Goal: Information Seeking & Learning: Learn about a topic

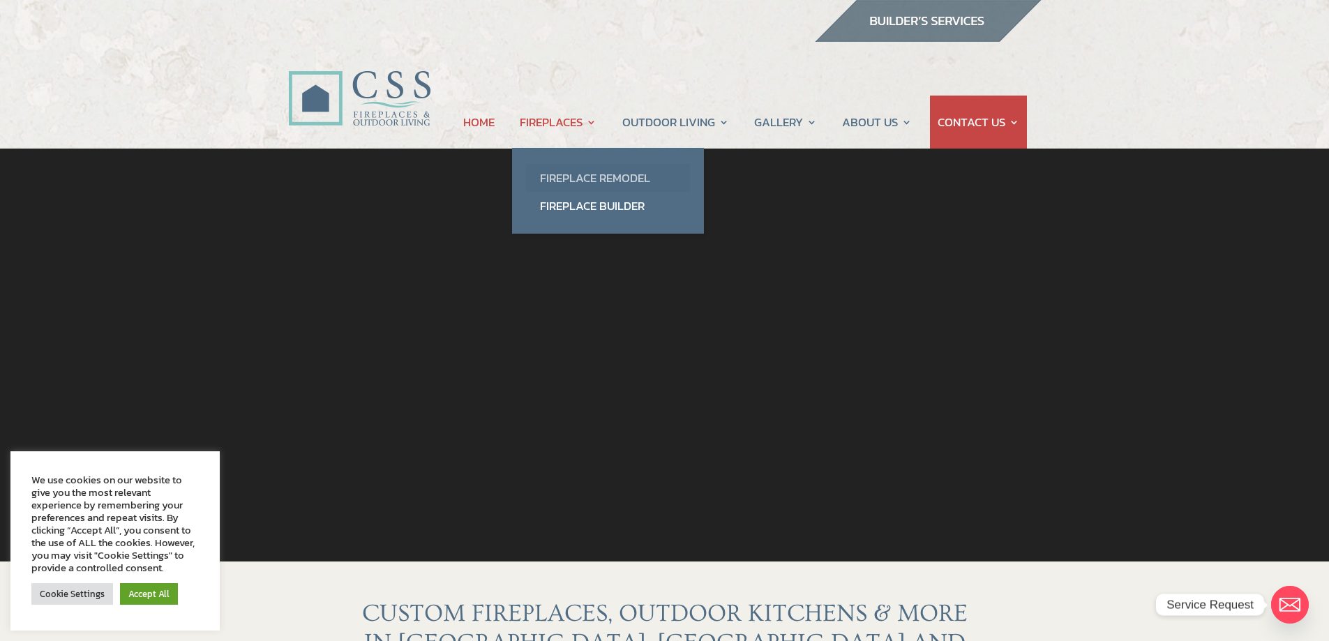
click at [587, 179] on link "Fireplace Remodel" at bounding box center [608, 178] width 164 height 28
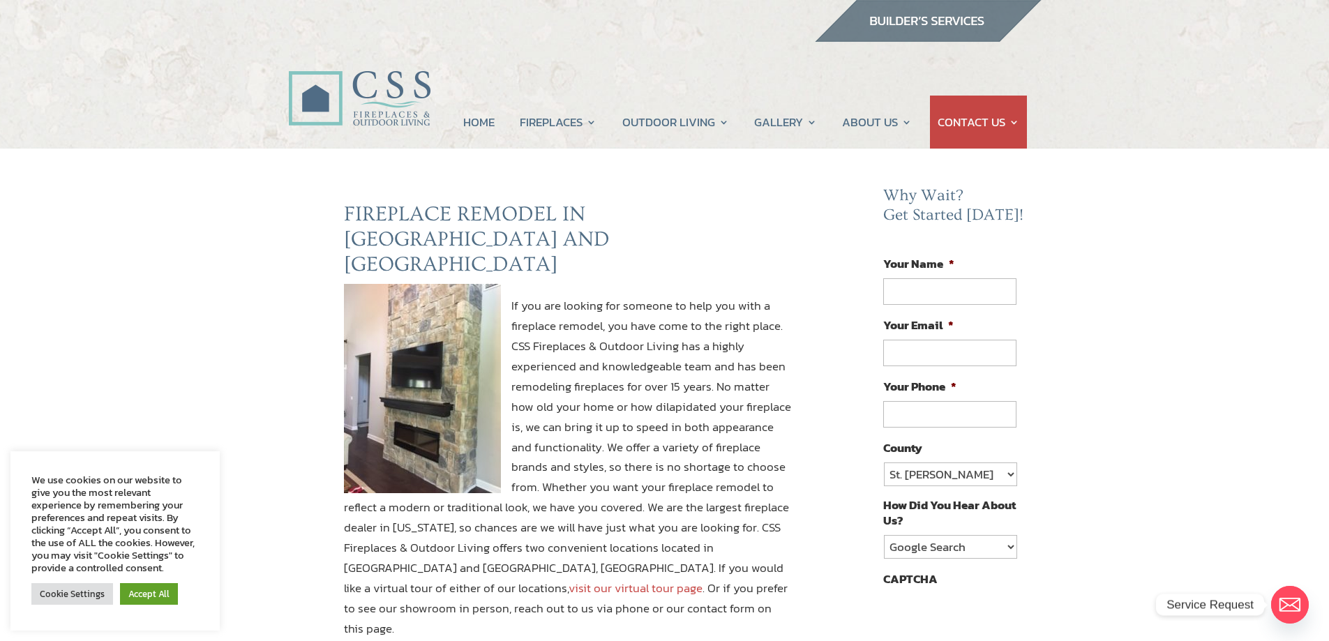
click at [747, 297] on p "If you are looking for someone to help you with a fireplace remodel, you have c…" at bounding box center [568, 473] width 448 height 355
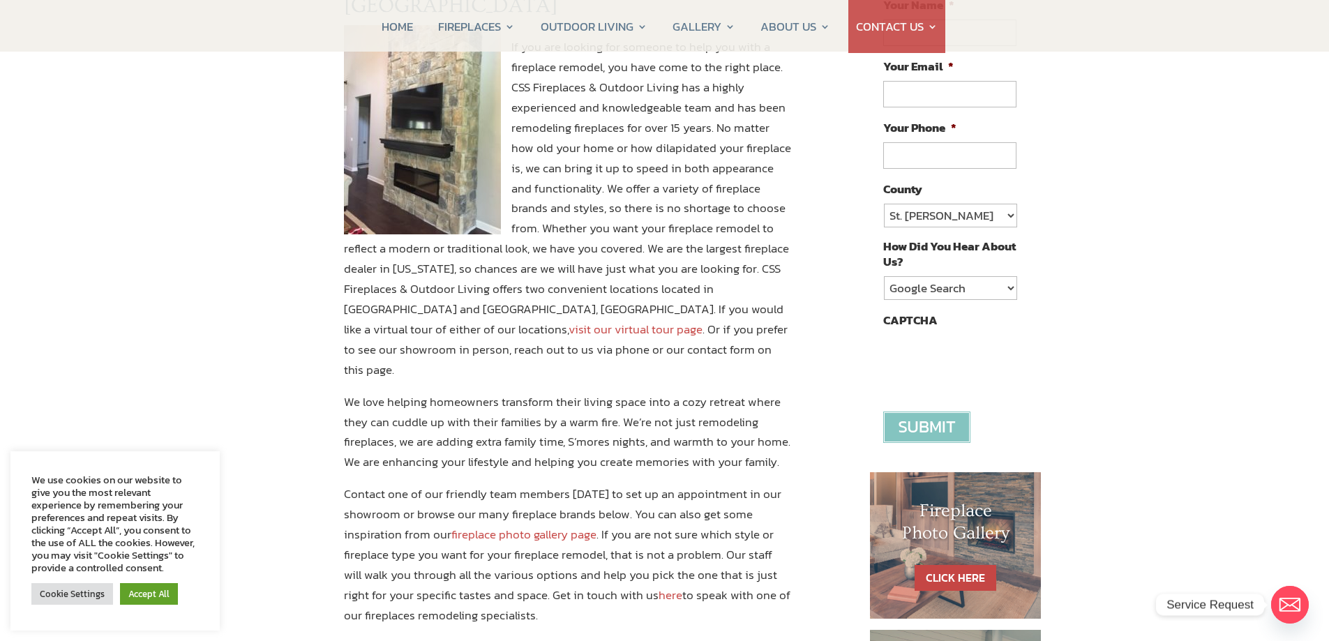
scroll to position [279, 0]
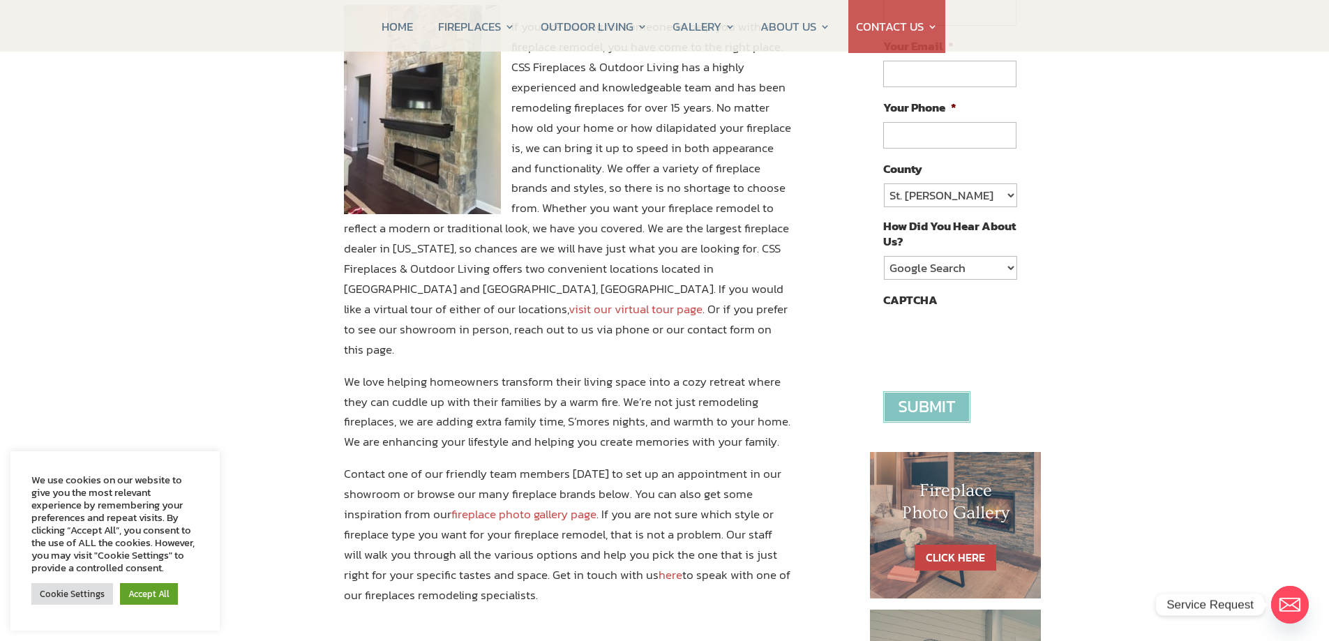
click at [336, 340] on div "FIREPLACE REMODEL IN [GEOGRAPHIC_DATA] AND [GEOGRAPHIC_DATA] If you are looking…" at bounding box center [568, 288] width 560 height 730
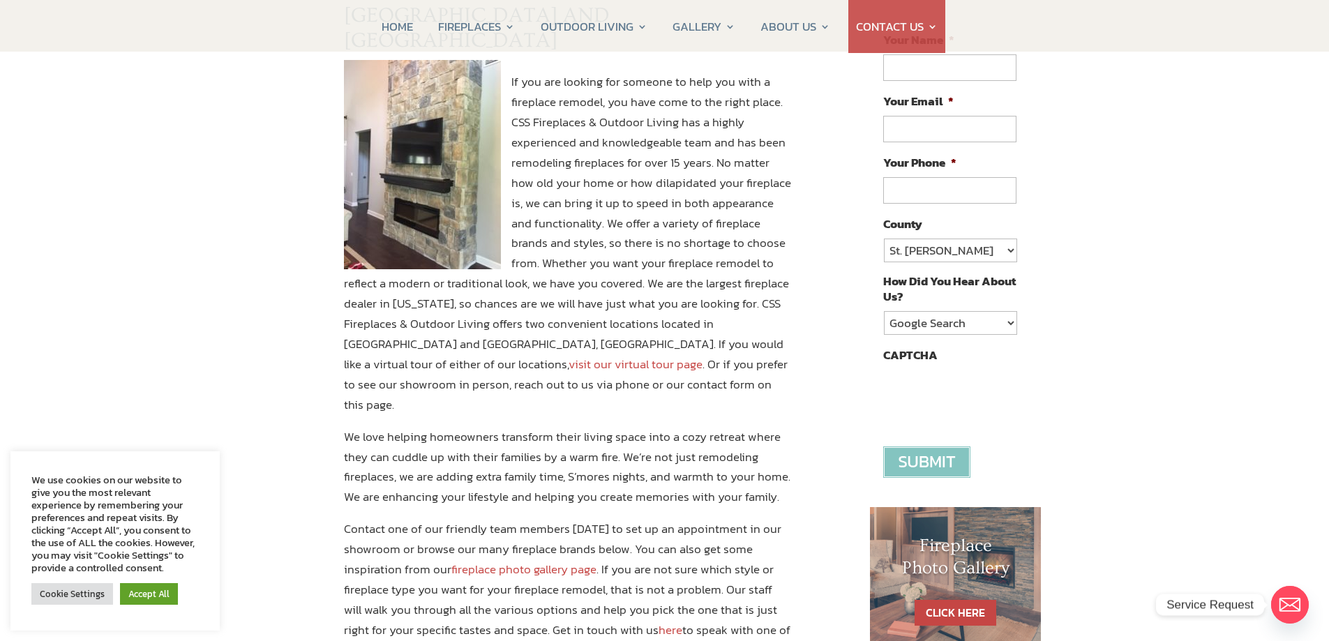
scroll to position [0, 0]
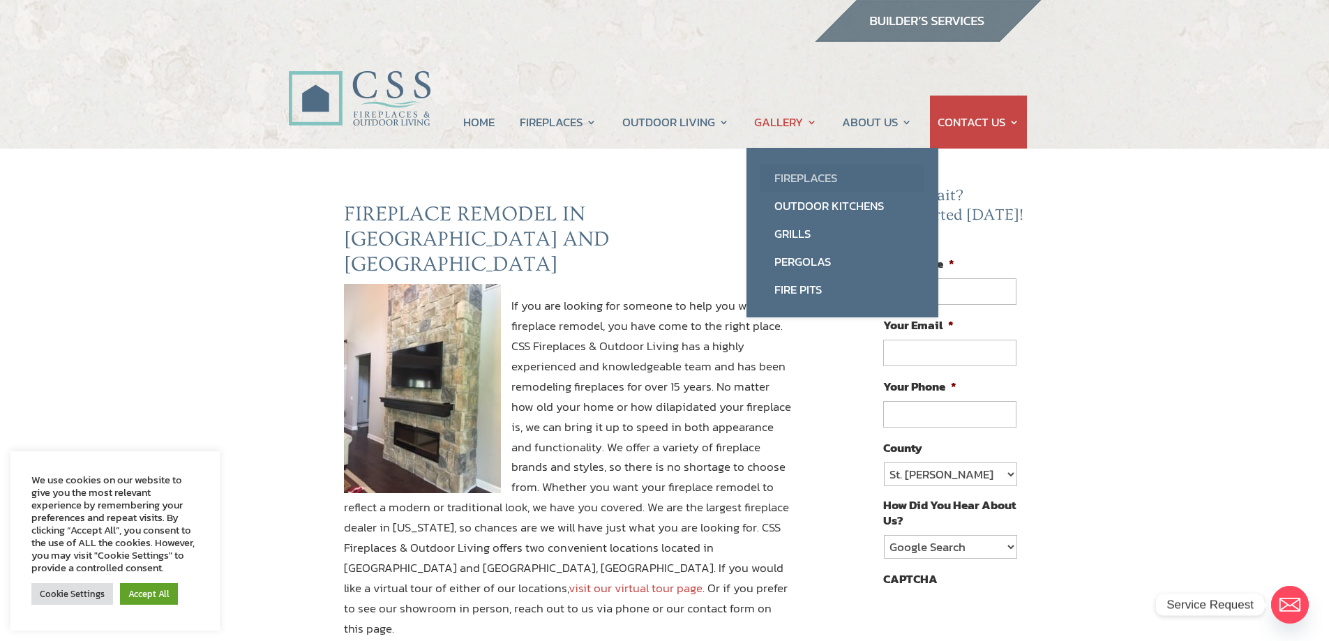
click at [799, 177] on link "Fireplaces" at bounding box center [843, 178] width 164 height 28
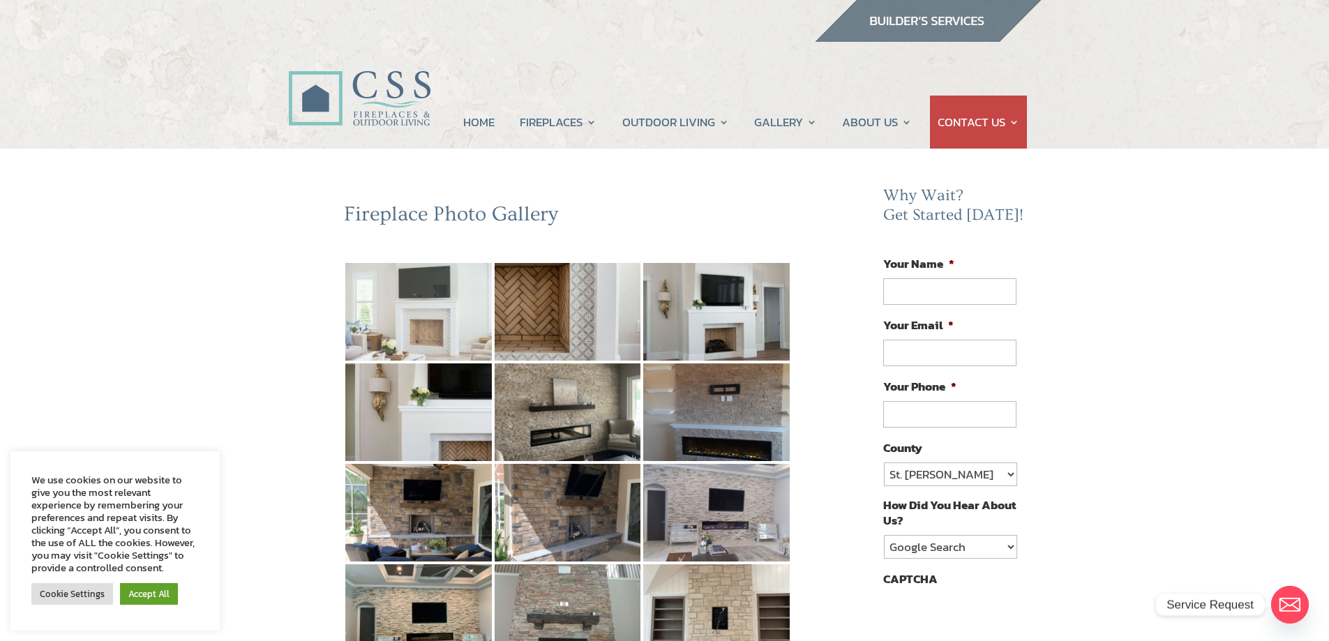
click at [470, 341] on img at bounding box center [418, 312] width 147 height 98
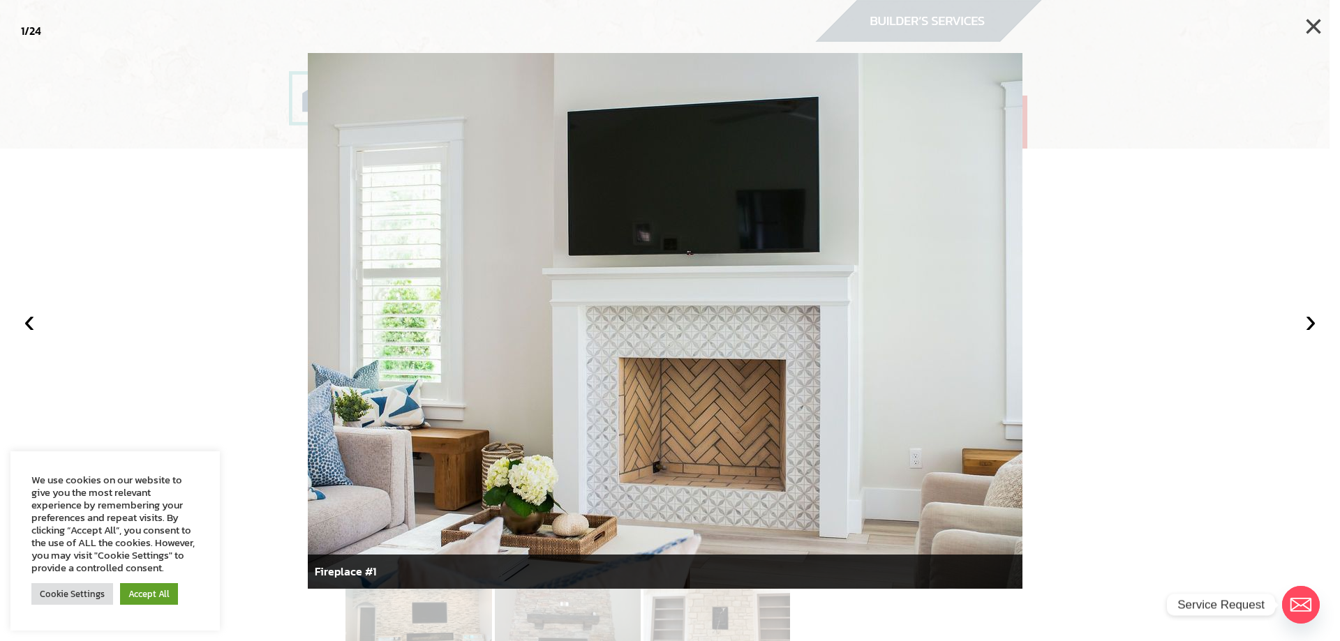
click at [1316, 33] on button "×" at bounding box center [1313, 26] width 31 height 31
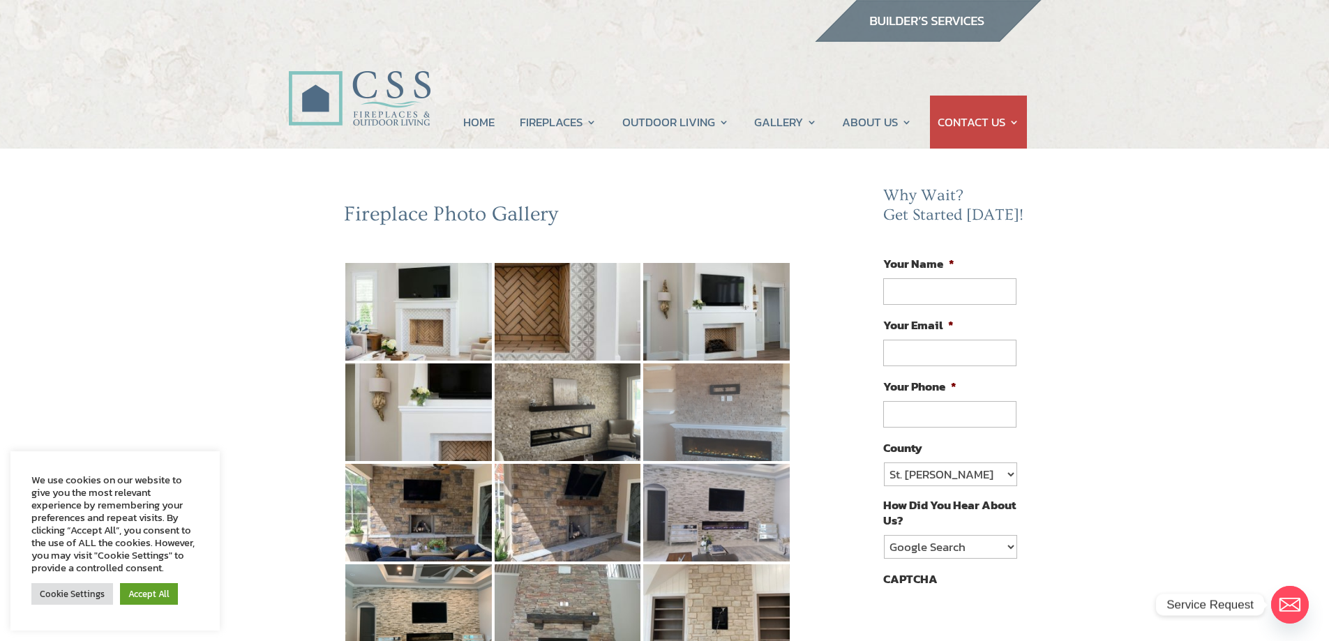
click at [729, 423] on img at bounding box center [716, 413] width 147 height 98
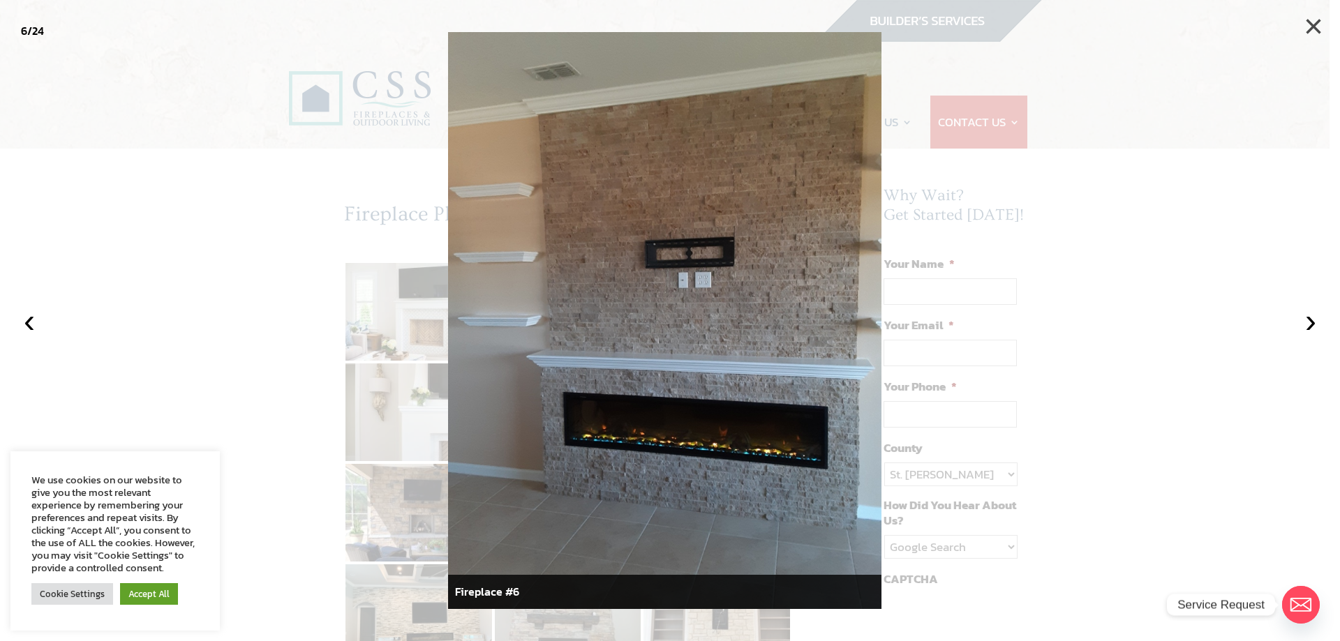
click at [1313, 35] on button "×" at bounding box center [1313, 26] width 31 height 31
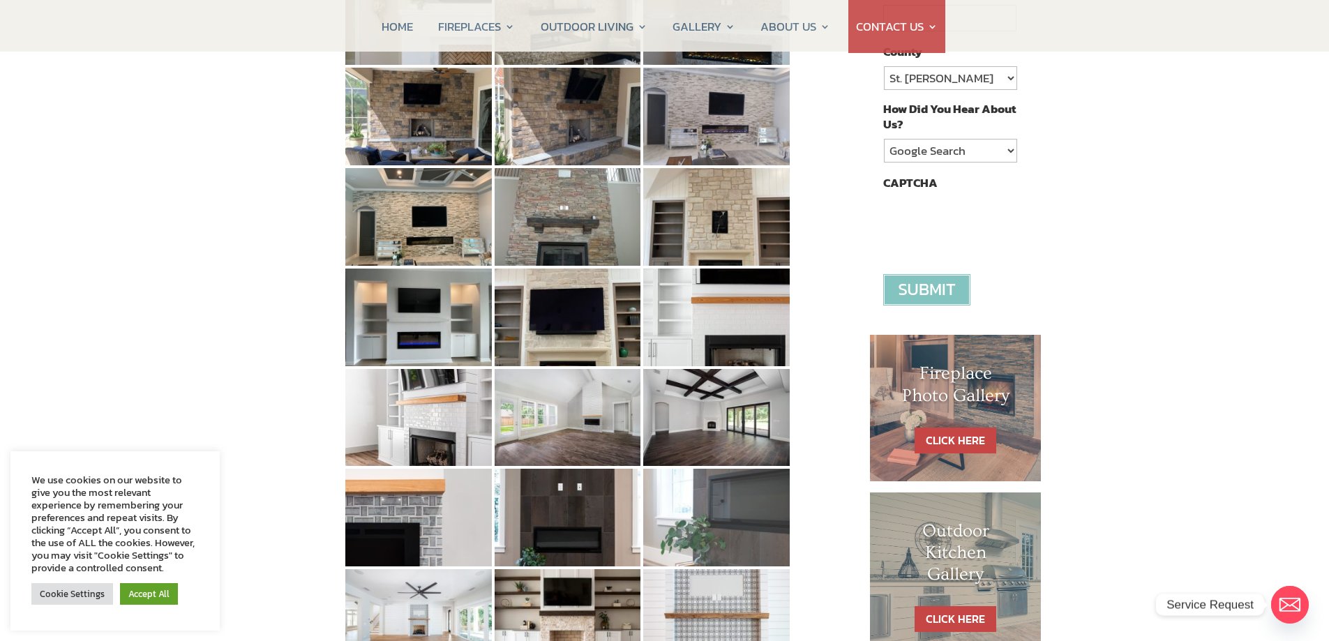
scroll to position [419, 0]
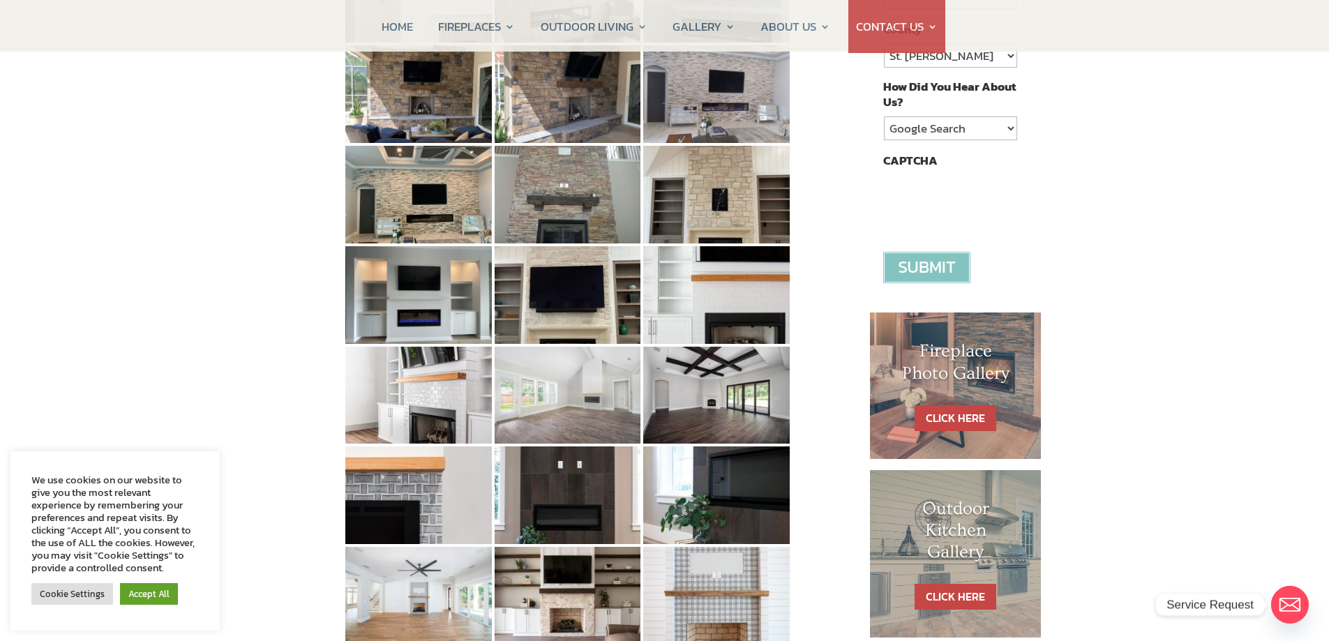
click at [540, 392] on img at bounding box center [568, 396] width 147 height 98
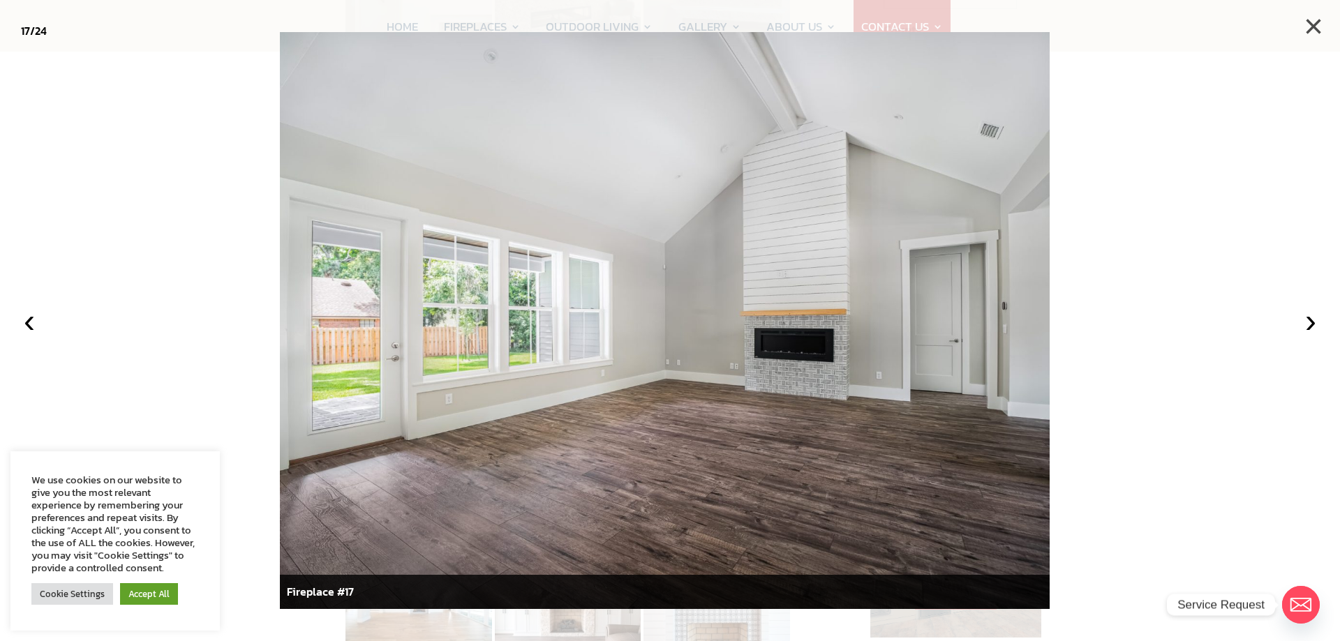
click at [1313, 25] on button "×" at bounding box center [1313, 26] width 31 height 31
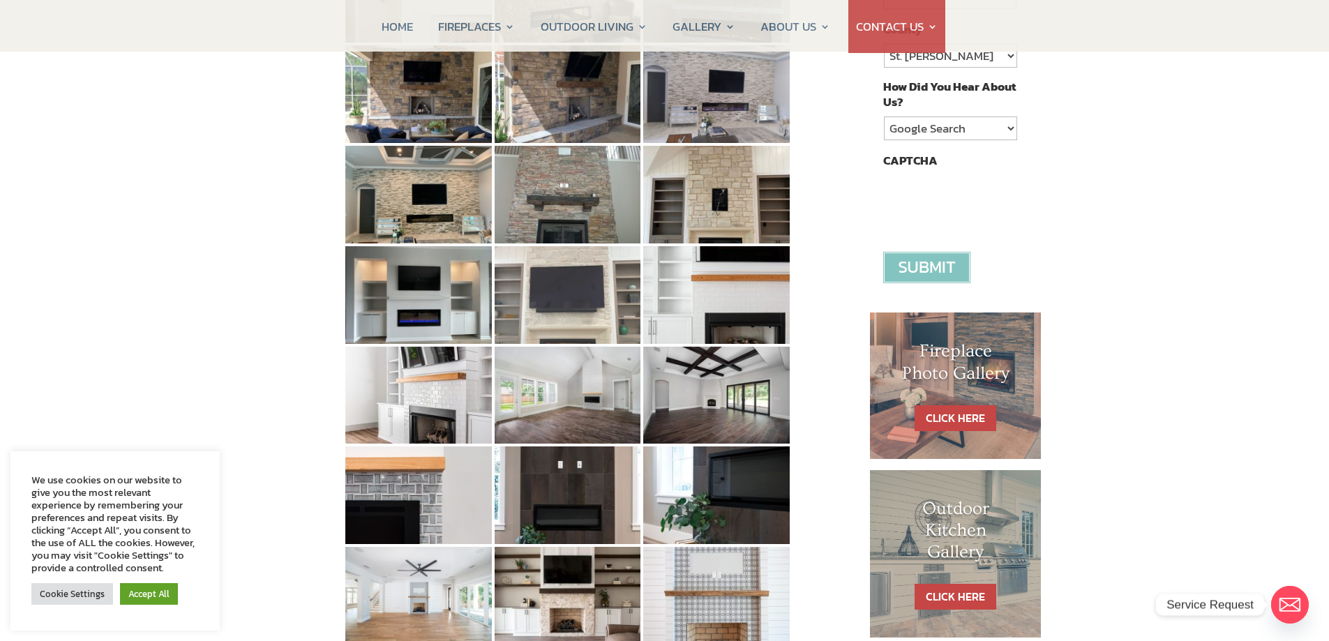
click at [590, 264] on img at bounding box center [568, 295] width 147 height 98
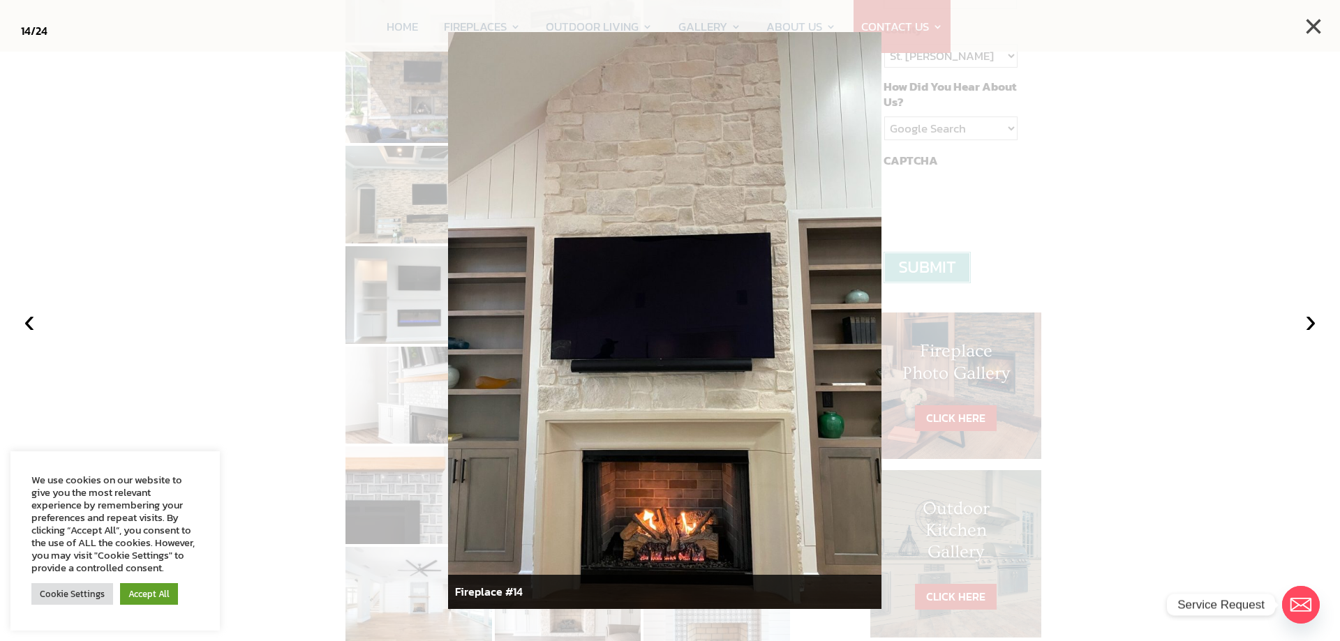
click at [1306, 23] on button "×" at bounding box center [1313, 26] width 31 height 31
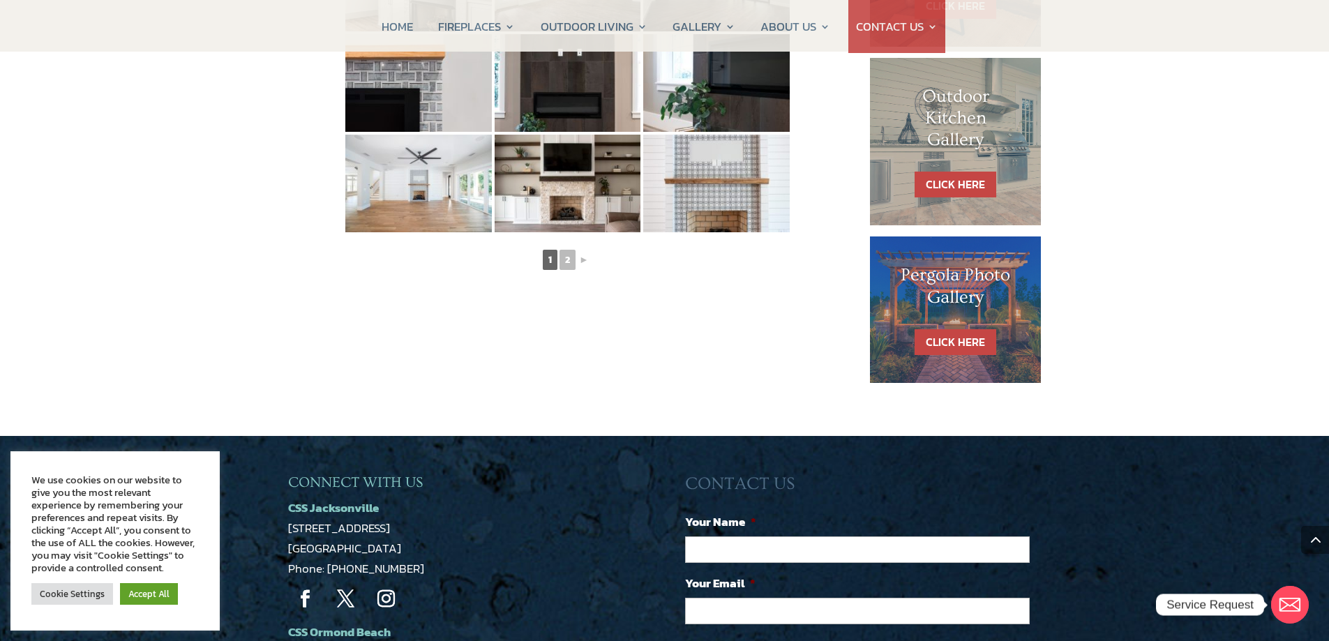
scroll to position [837, 0]
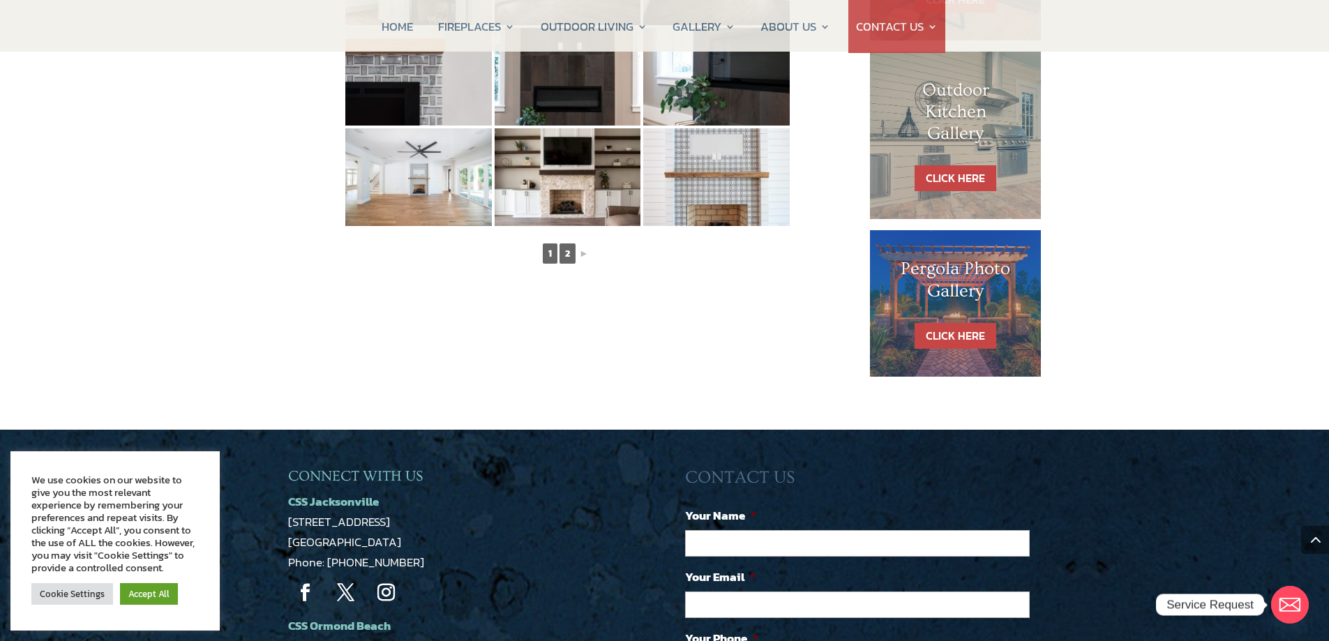
click at [570, 257] on link "2" at bounding box center [568, 254] width 16 height 20
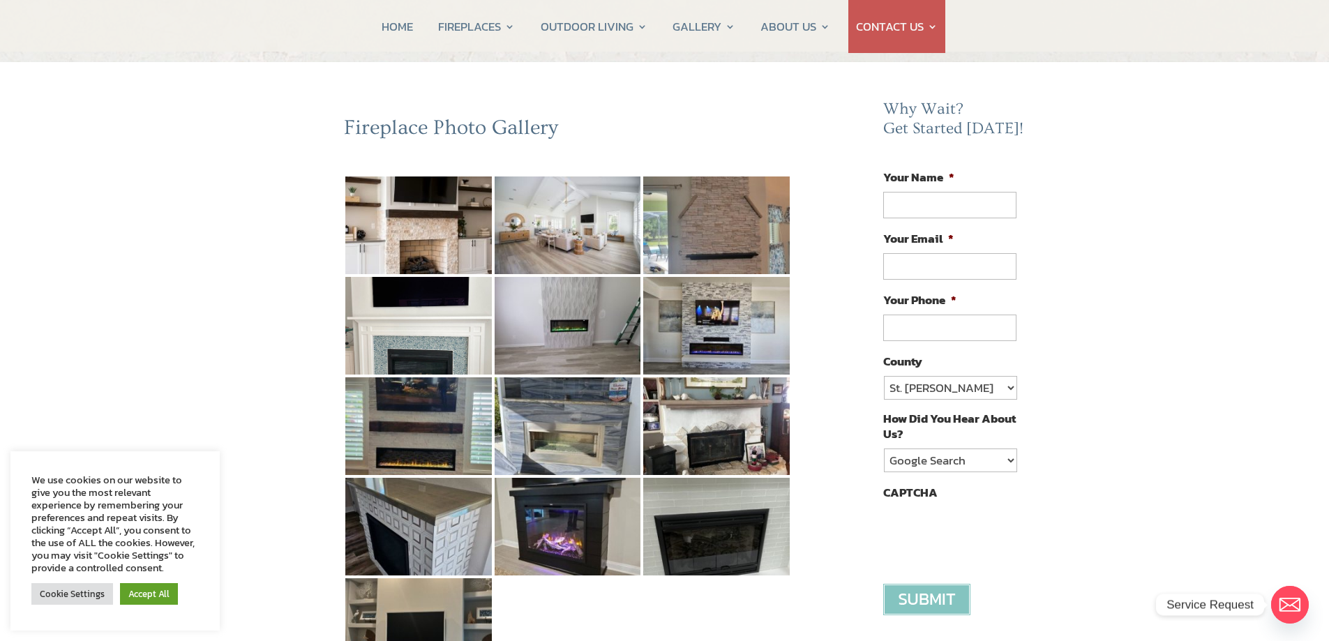
scroll to position [70, 0]
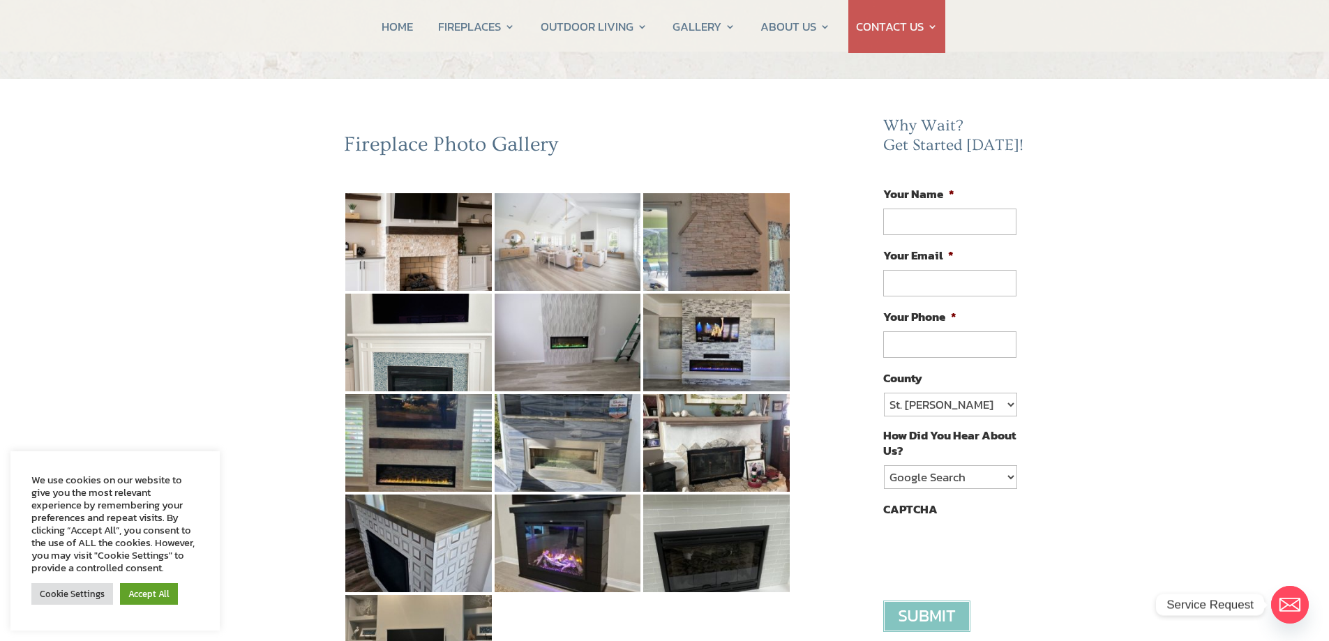
click at [599, 253] on img at bounding box center [568, 242] width 147 height 98
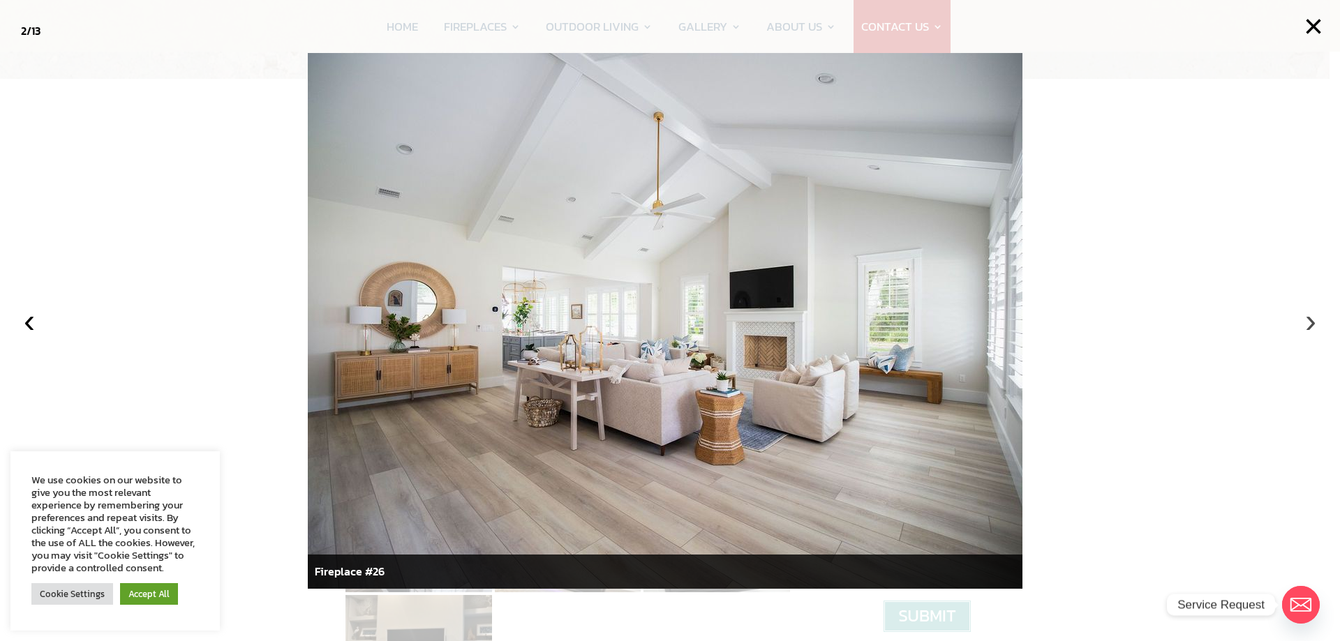
click at [1304, 323] on button "›" at bounding box center [1310, 321] width 31 height 31
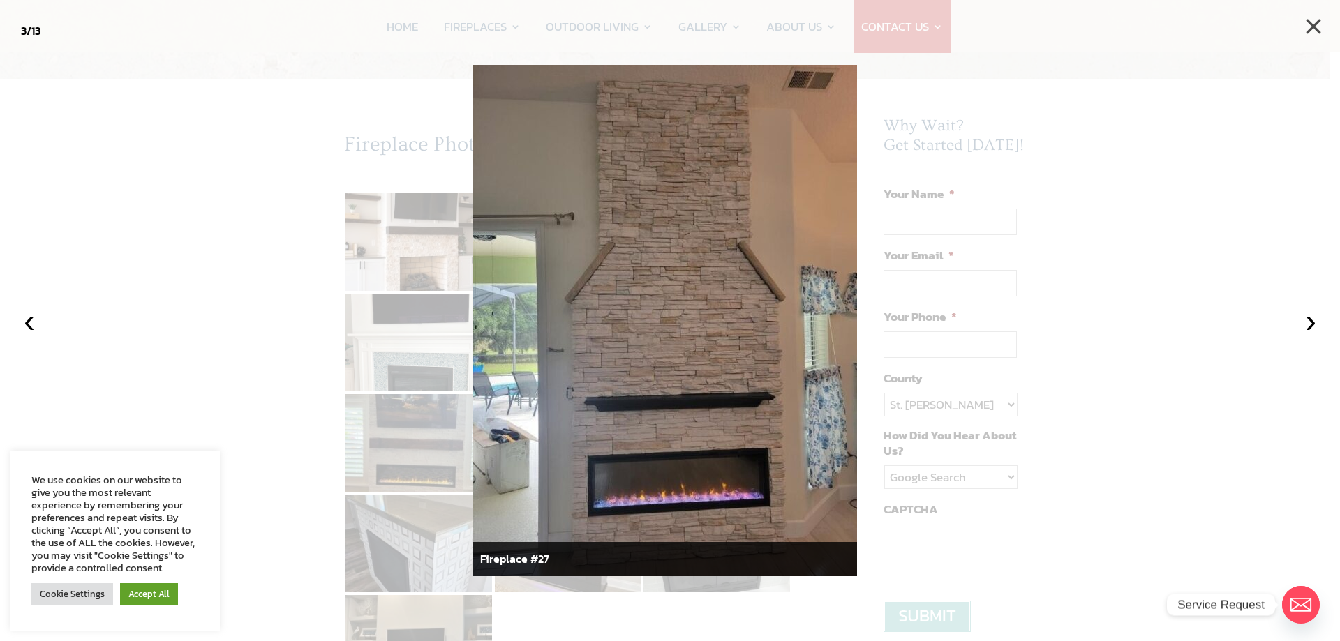
click at [1305, 28] on button "×" at bounding box center [1313, 26] width 31 height 31
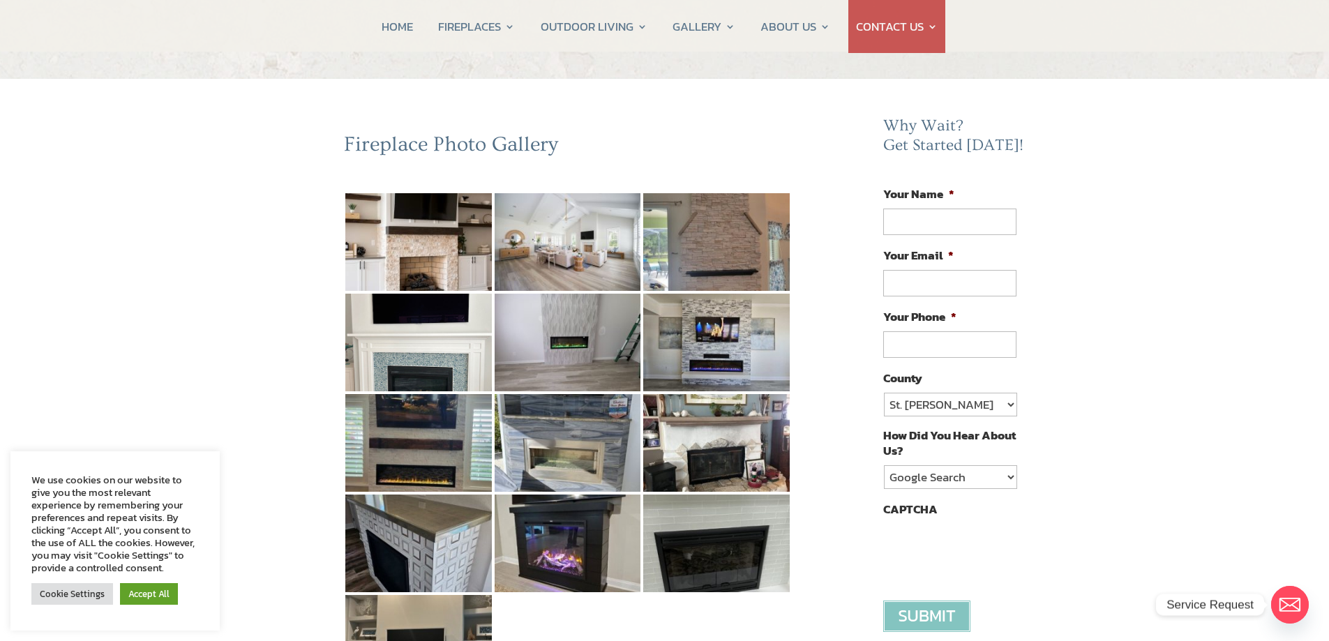
drag, startPoint x: 269, startPoint y: 325, endPoint x: 364, endPoint y: 325, distance: 95.6
click at [269, 325] on div "Fireplace Photo Gallery ◄ 1 2 Why Wait? Get Started Today! Your Name * Your Ema…" at bounding box center [664, 638] width 1329 height 1119
click at [364, 325] on img at bounding box center [418, 343] width 147 height 98
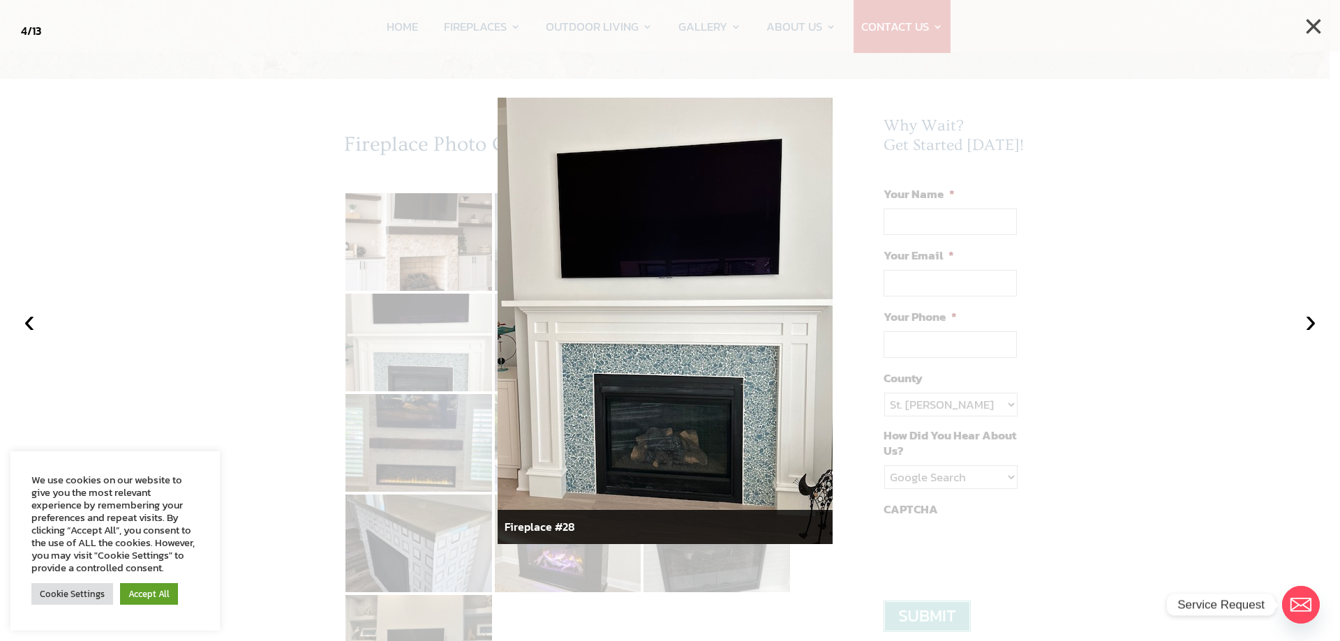
click at [1319, 30] on button "×" at bounding box center [1313, 26] width 31 height 31
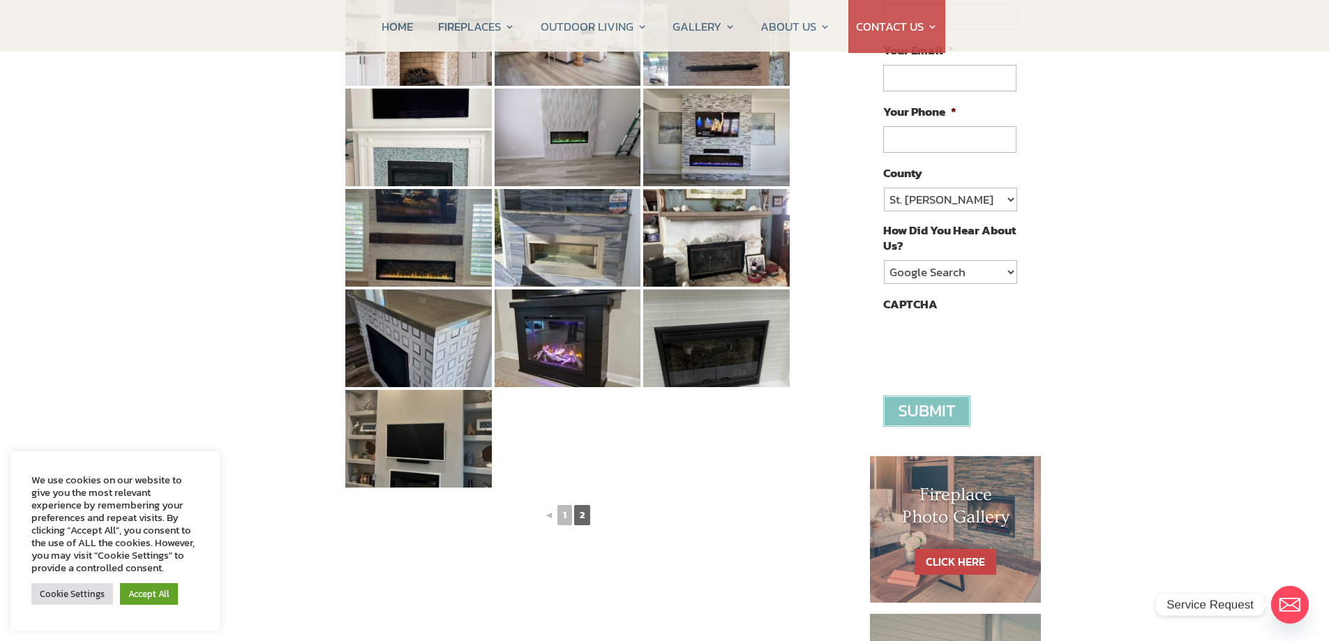
scroll to position [279, 0]
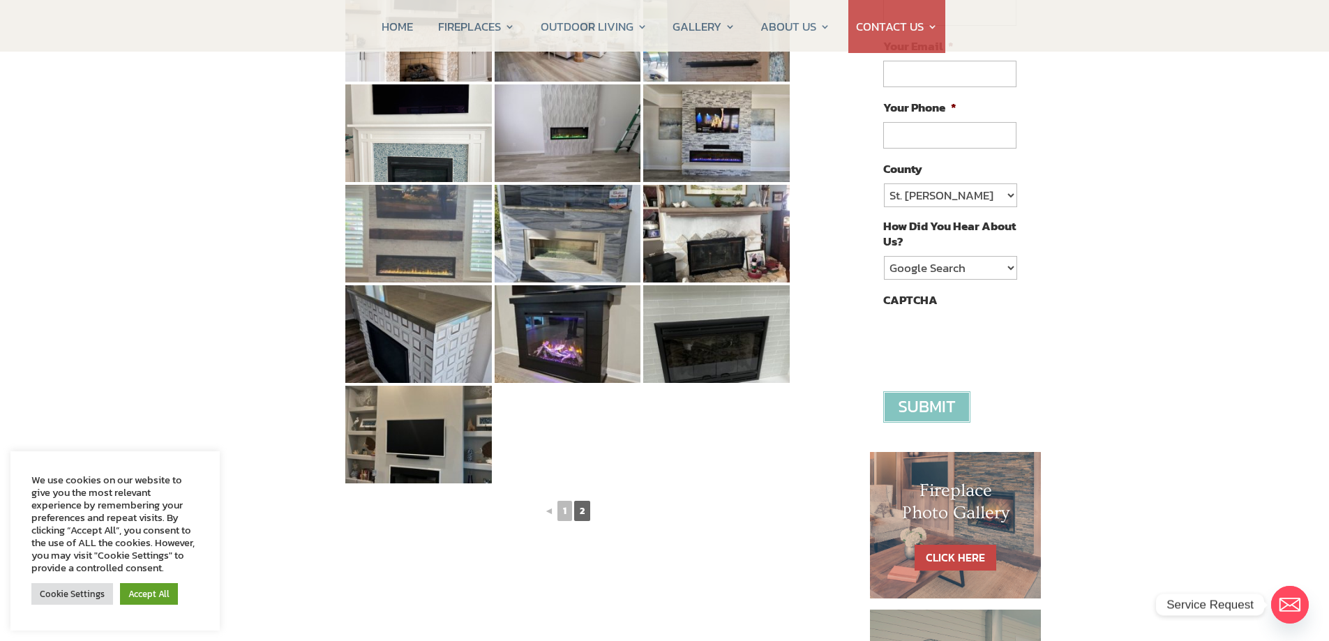
click at [442, 241] on img at bounding box center [418, 234] width 147 height 98
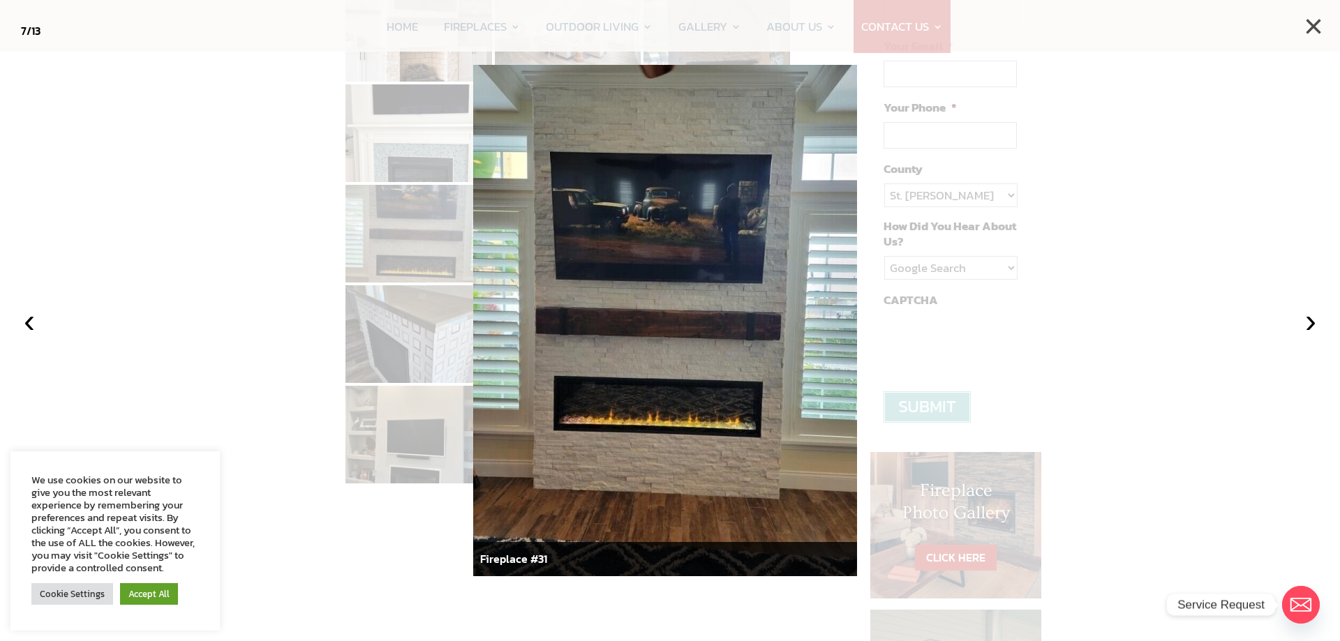
click at [1311, 28] on button "×" at bounding box center [1313, 26] width 31 height 31
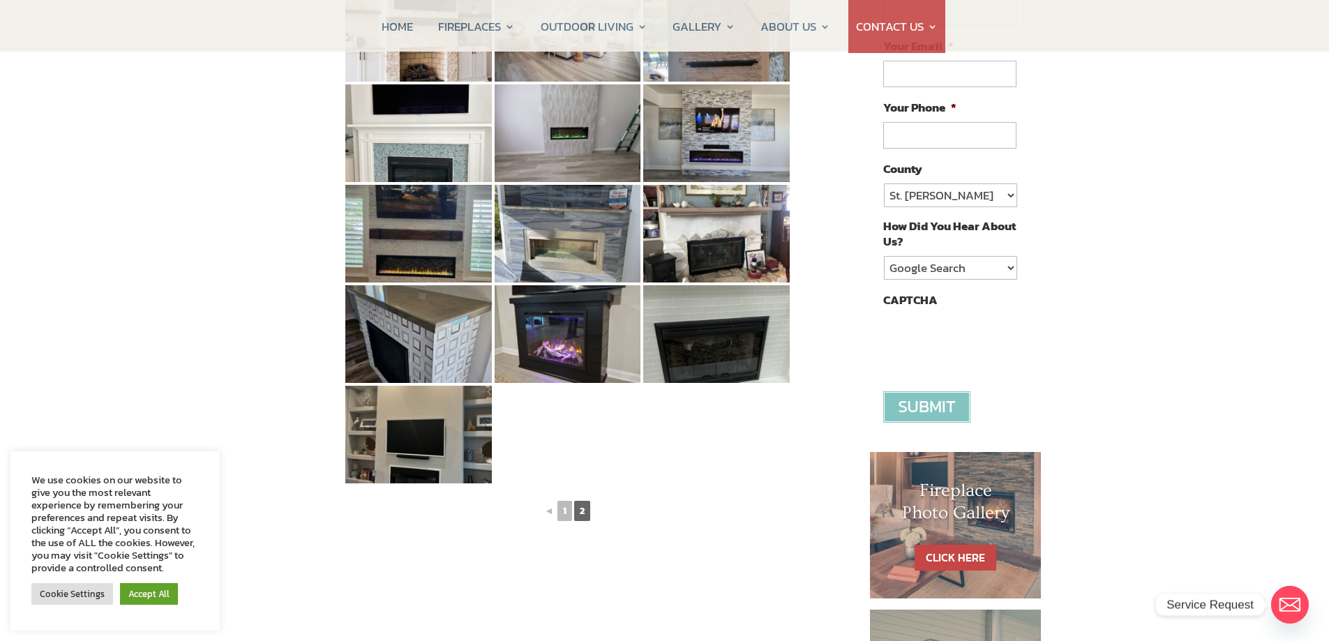
drag, startPoint x: 988, startPoint y: 181, endPoint x: 983, endPoint y: 195, distance: 15.4
click at [988, 181] on li "County St. Johns Clay Volusia Flagler Duval Nassau Other" at bounding box center [955, 183] width 144 height 47
click at [983, 195] on select "St. Johns Clay Volusia Flagler Duval Nassau Other" at bounding box center [950, 196] width 133 height 24
select select "[PERSON_NAME]"
click at [884, 184] on select "St. Johns Clay Volusia Flagler Duval Nassau Other" at bounding box center [950, 196] width 133 height 24
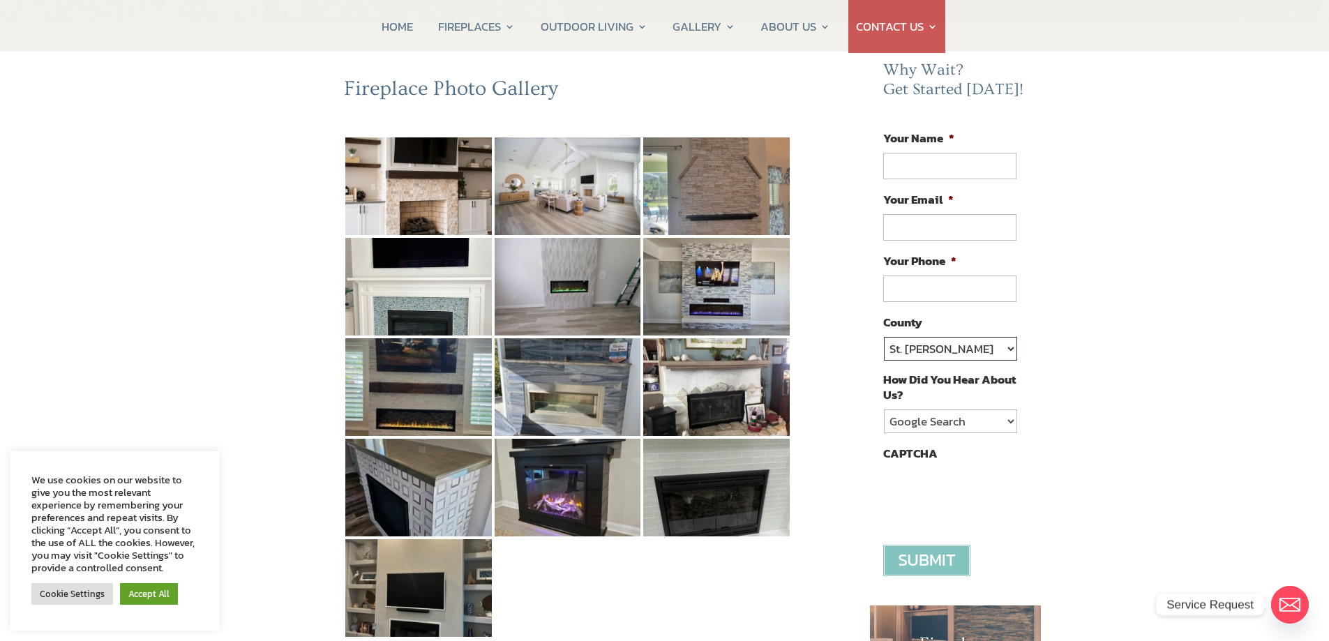
scroll to position [0, 0]
